Goal: Check status: Check status

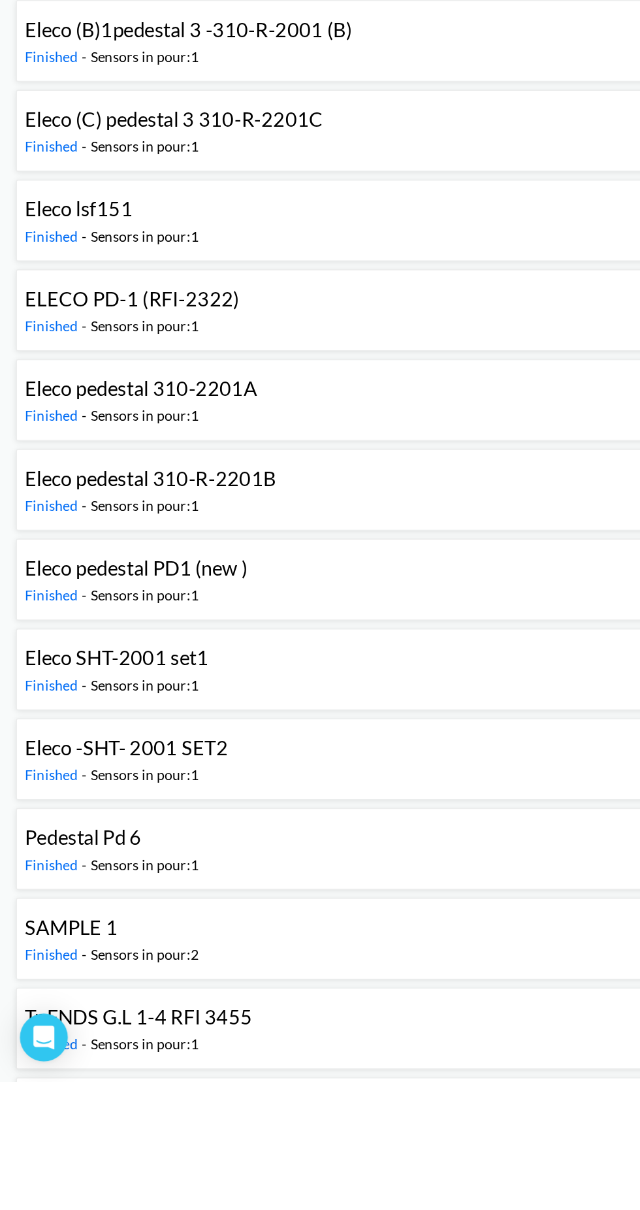
scroll to position [22, 0]
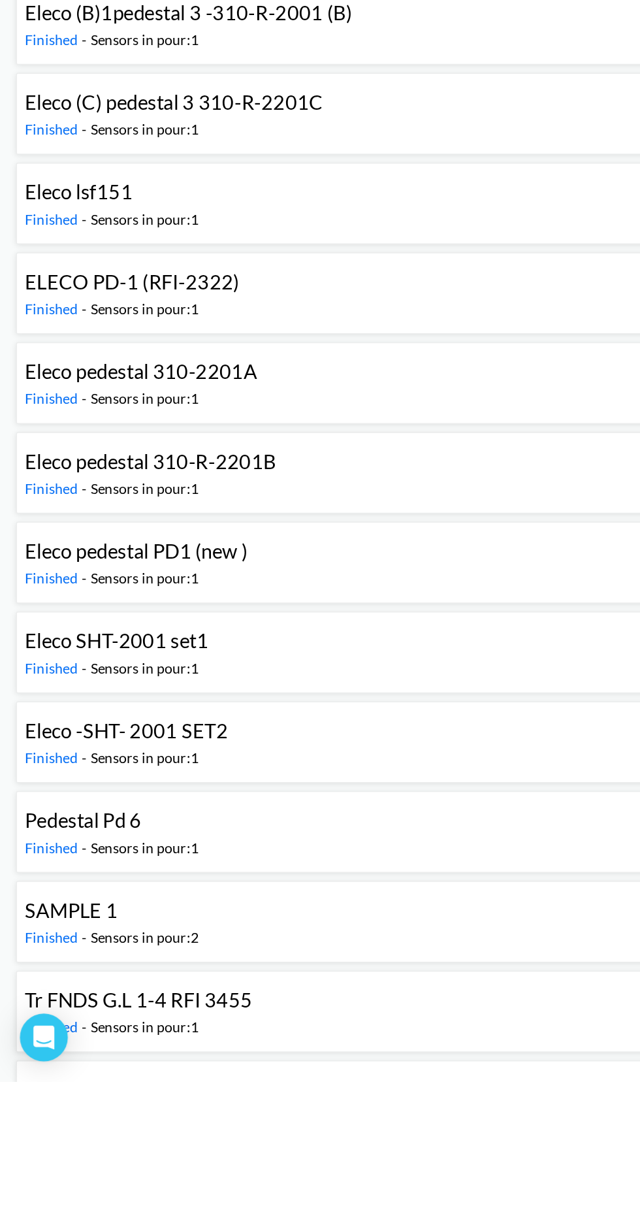
click at [212, 761] on div "Eleco pedestal 310-2201A Finished - Sensors in pour: 1 Last read [DATE]" at bounding box center [330, 752] width 628 height 42
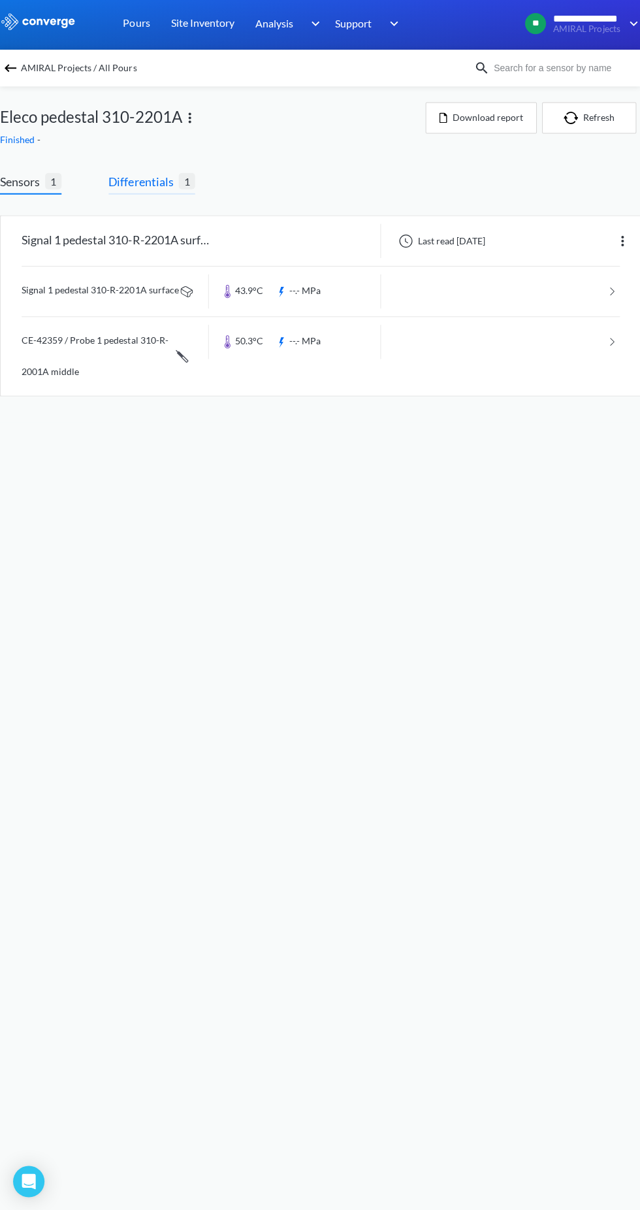
click at [169, 178] on span "Differentials" at bounding box center [143, 183] width 70 height 18
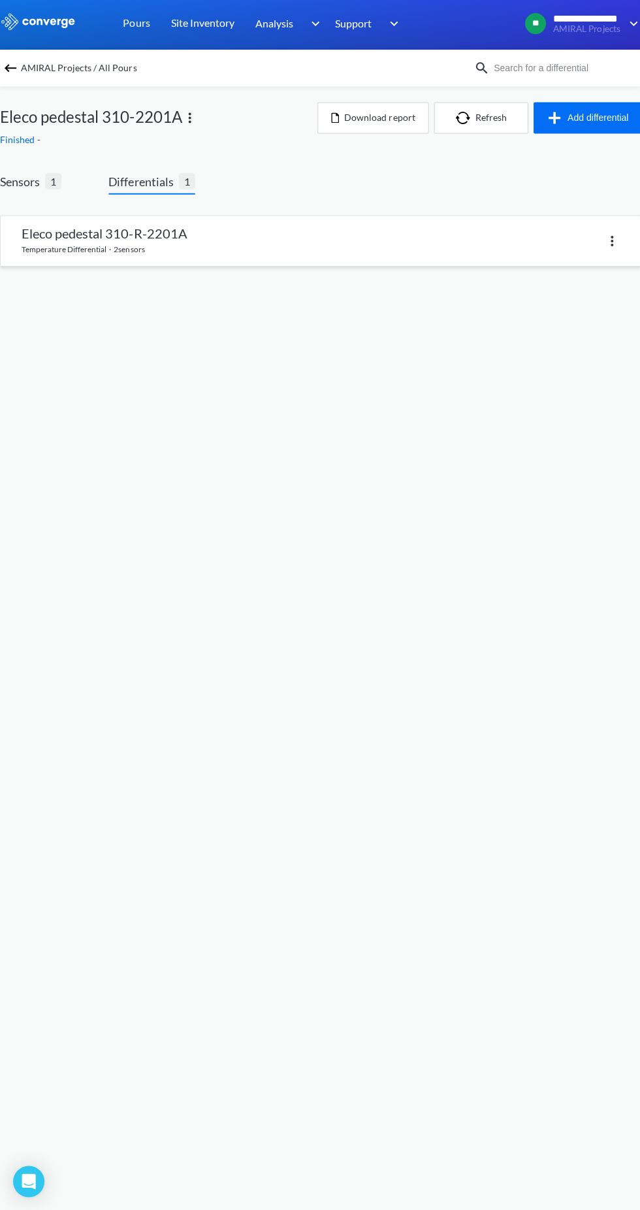
click at [326, 251] on div at bounding box center [469, 242] width 298 height 19
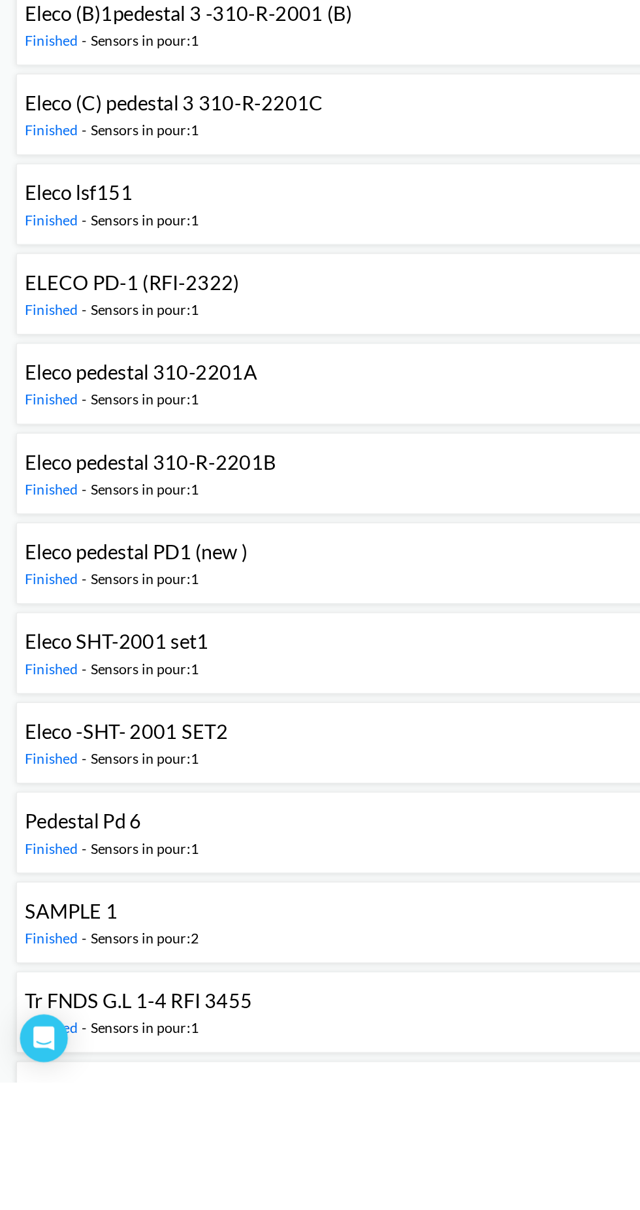
scroll to position [22, 0]
click at [344, 688] on div "ELECO PD-1 (RFI-2322) Finished - Sensors in pour: 1 Last read [DATE]" at bounding box center [330, 694] width 628 height 42
